Goal: Navigation & Orientation: Find specific page/section

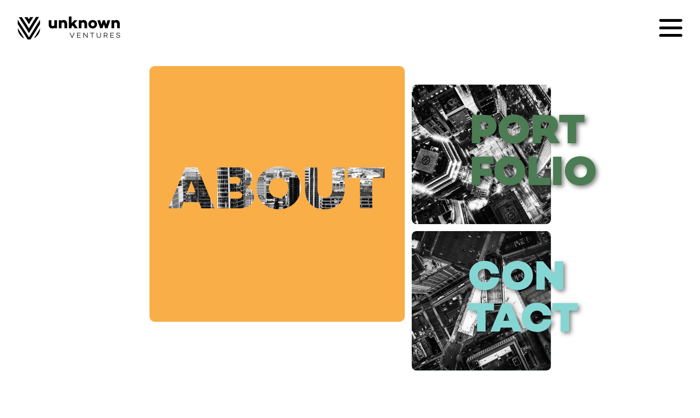
click at [228, 179] on link "about" at bounding box center [277, 193] width 255 height 255
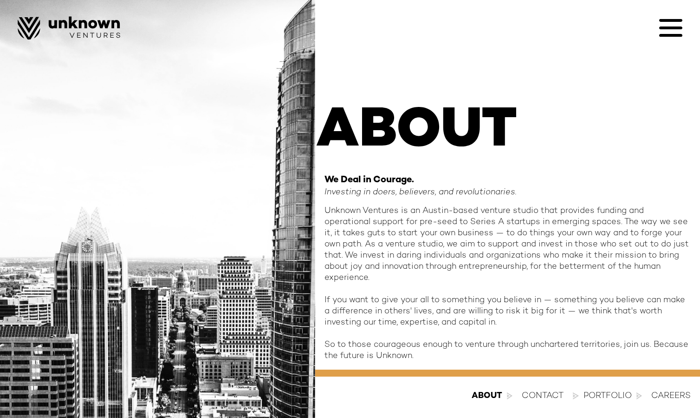
scroll to position [13, 0]
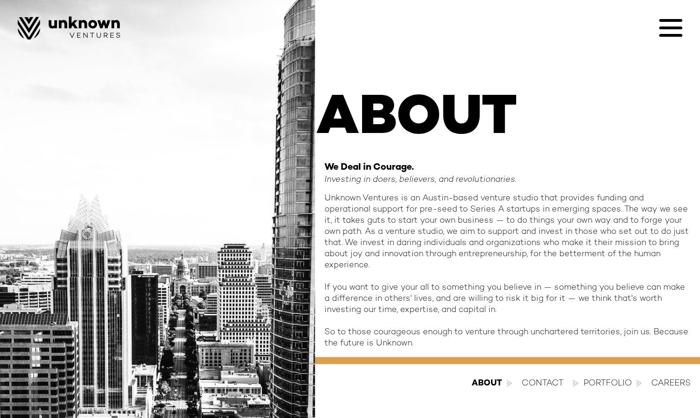
click at [609, 382] on div "Portfolio" at bounding box center [608, 383] width 48 height 11
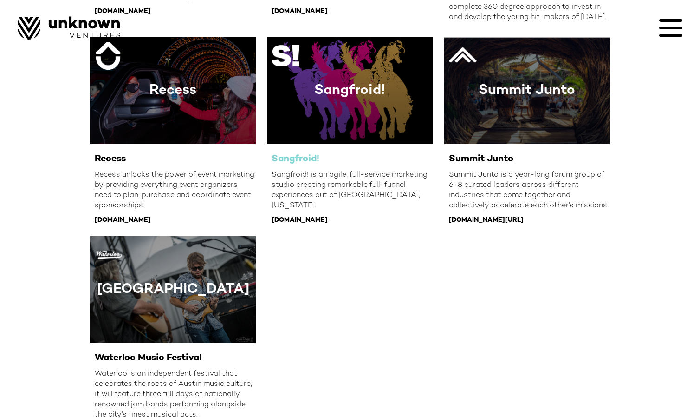
scroll to position [995, 0]
